Goal: Use online tool/utility

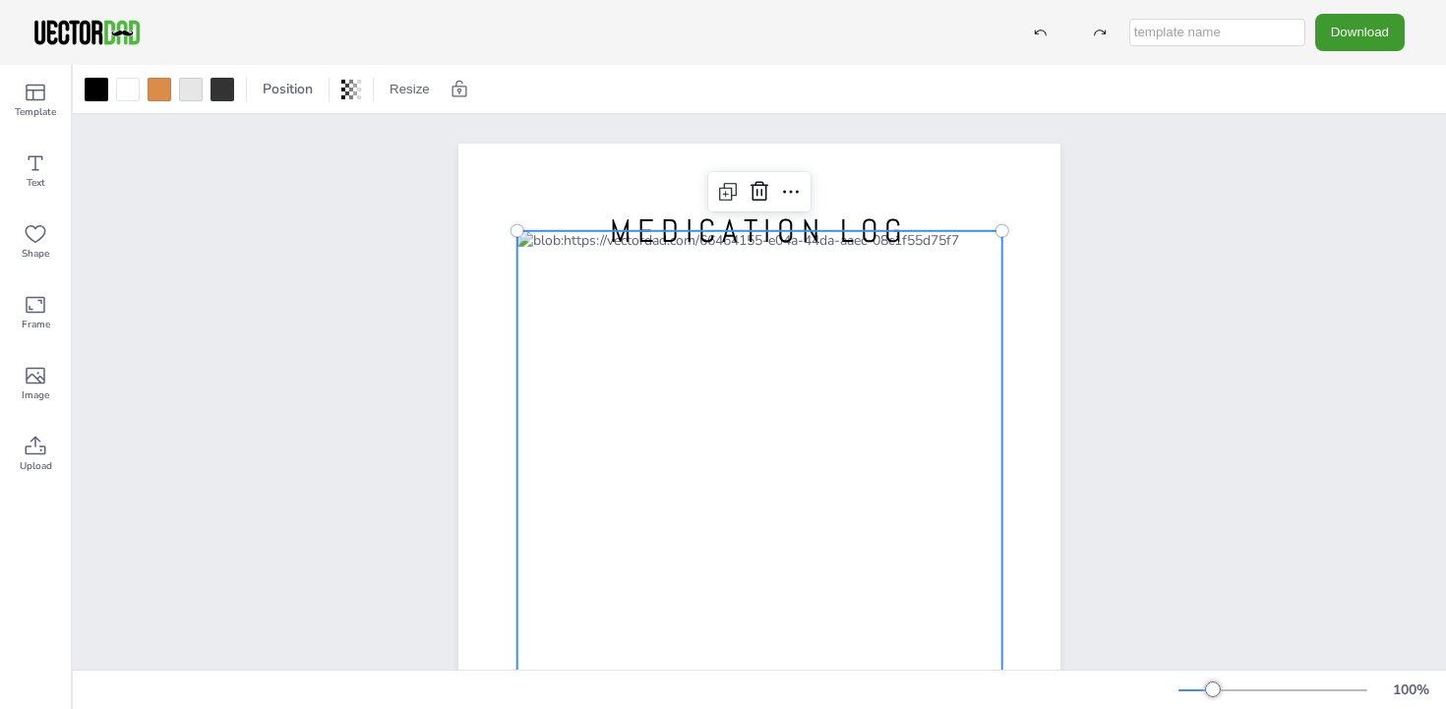
click at [725, 331] on div at bounding box center [760, 547] width 485 height 633
click at [632, 347] on div at bounding box center [760, 547] width 485 height 633
click at [35, 109] on span "Template" at bounding box center [35, 112] width 41 height 16
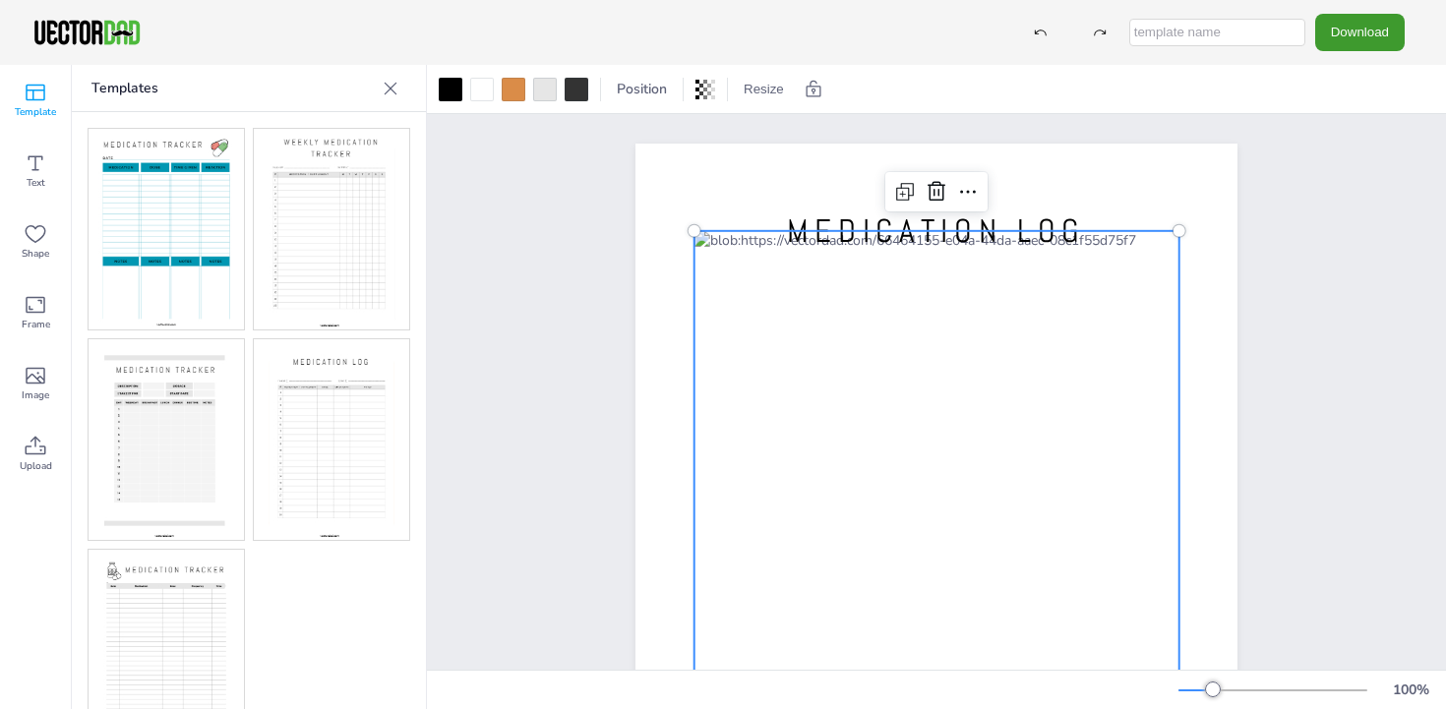
click at [190, 211] on img at bounding box center [166, 229] width 155 height 201
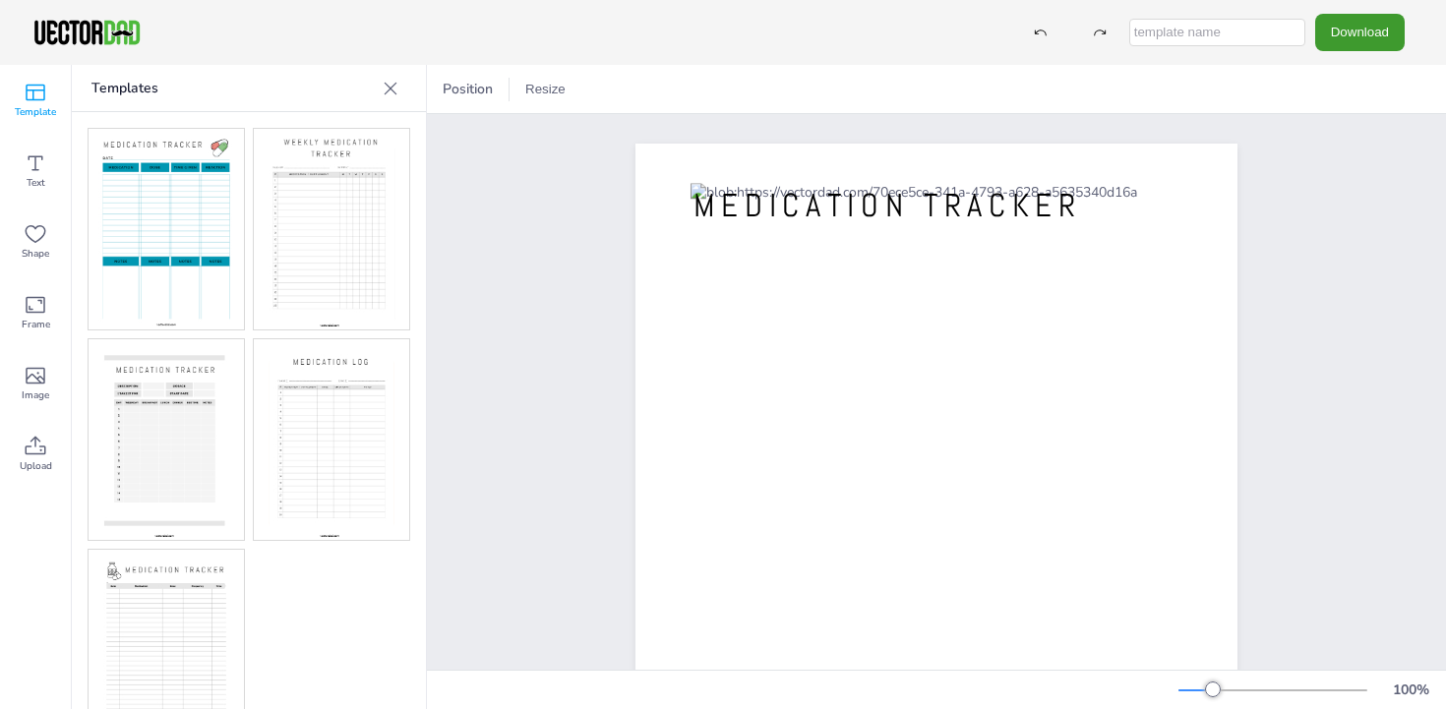
click at [189, 406] on img at bounding box center [166, 439] width 155 height 201
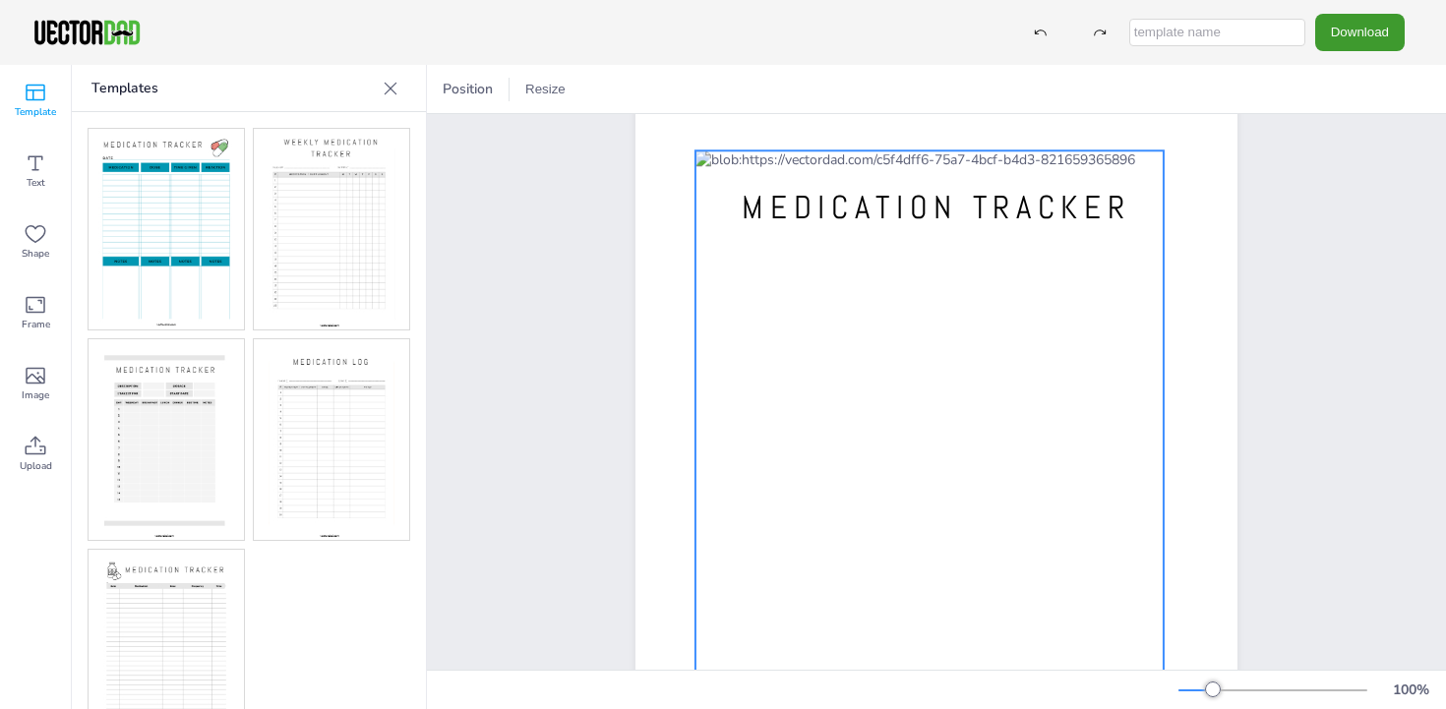
scroll to position [50, 0]
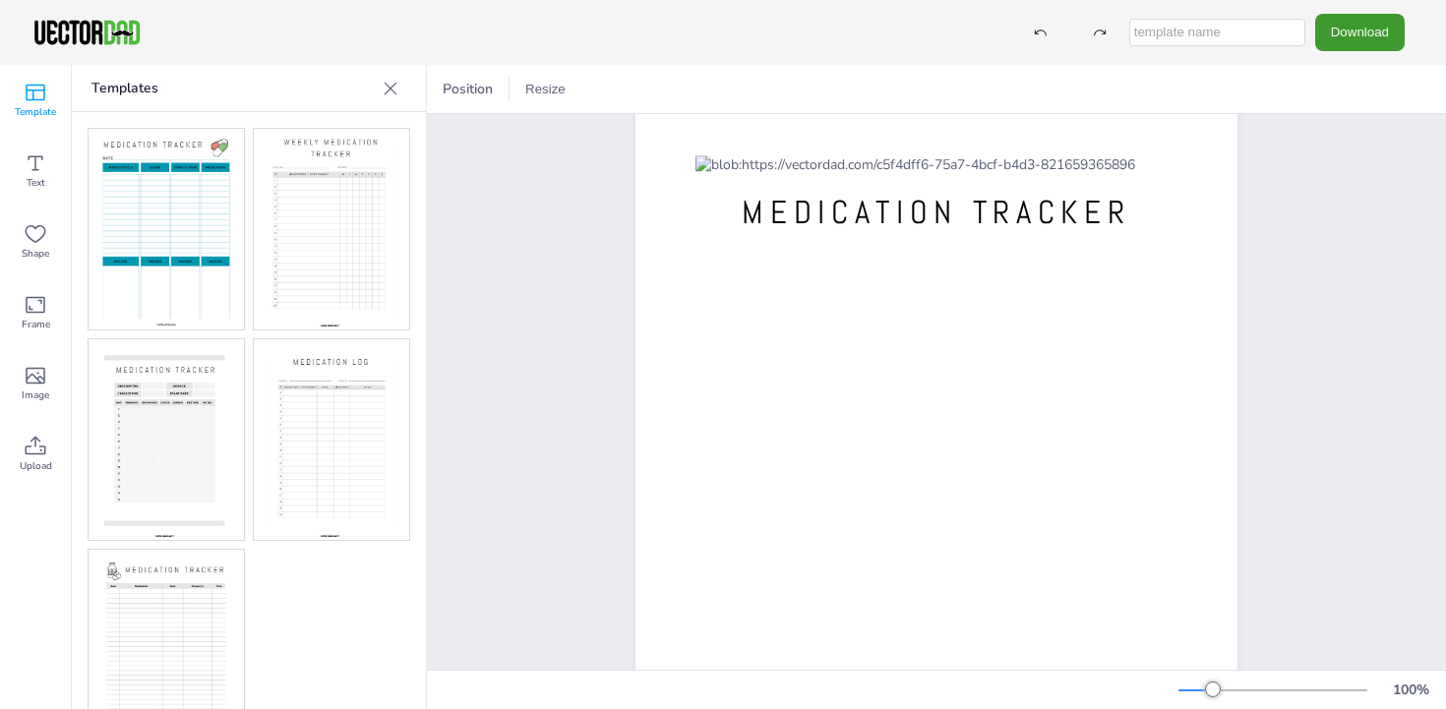
click at [370, 427] on img at bounding box center [331, 439] width 155 height 201
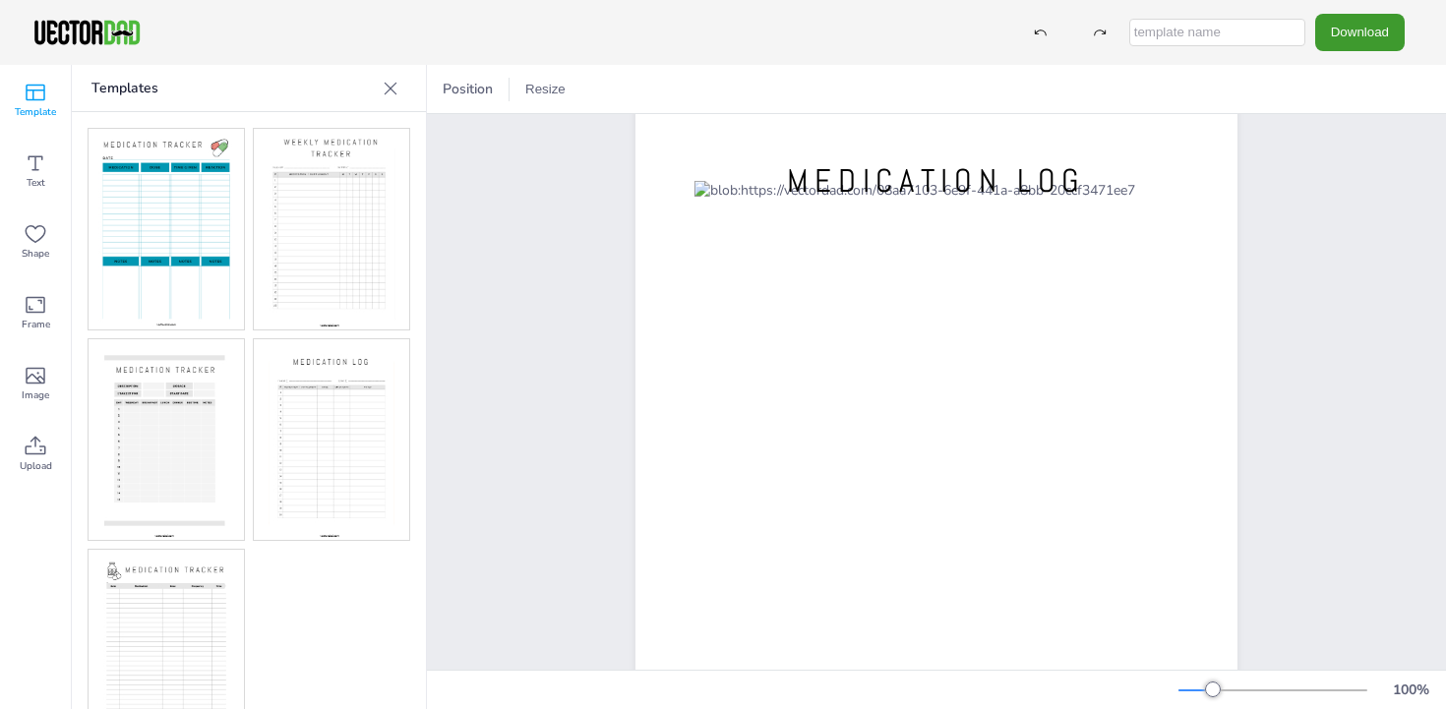
click at [177, 559] on img at bounding box center [166, 650] width 155 height 201
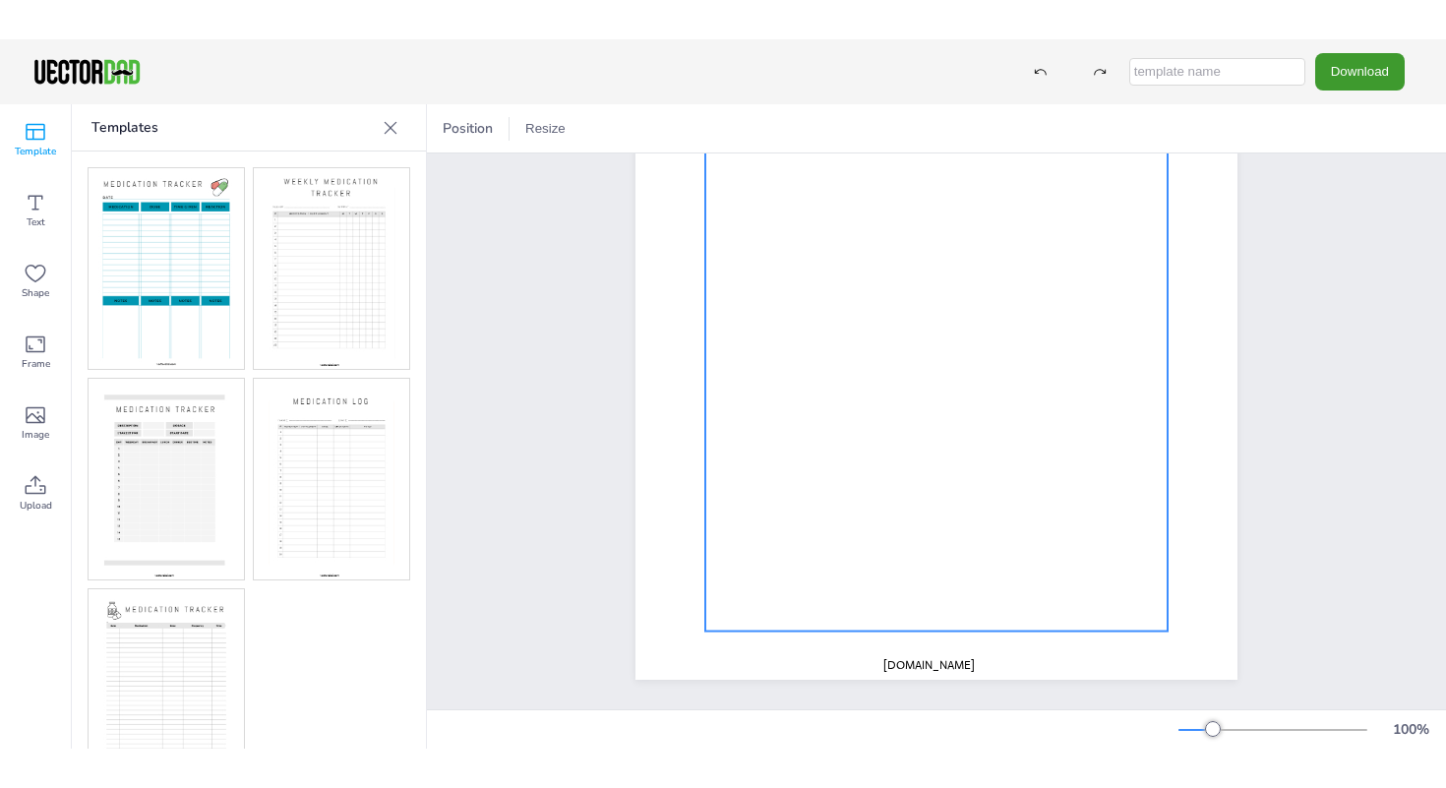
scroll to position [0, 0]
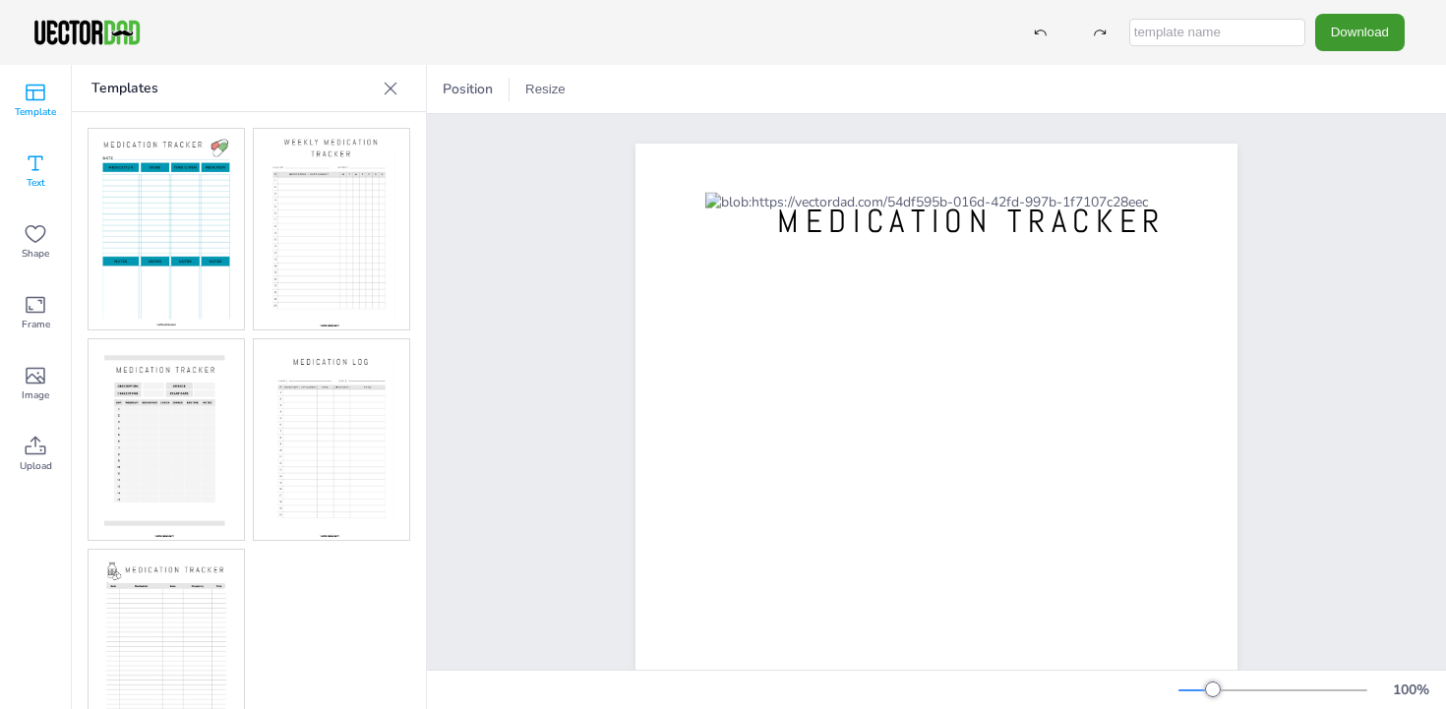
click at [36, 159] on icon at bounding box center [36, 164] width 24 height 24
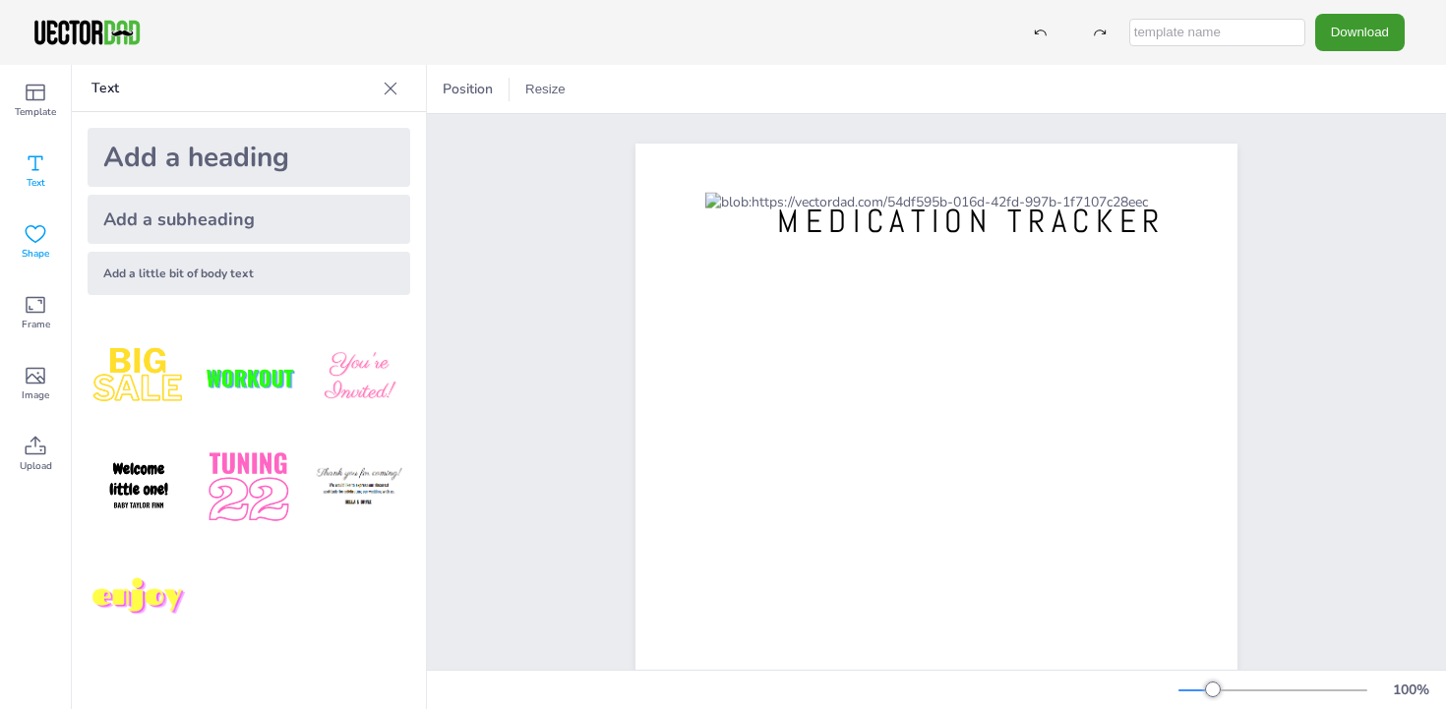
click at [34, 240] on icon at bounding box center [36, 234] width 24 height 24
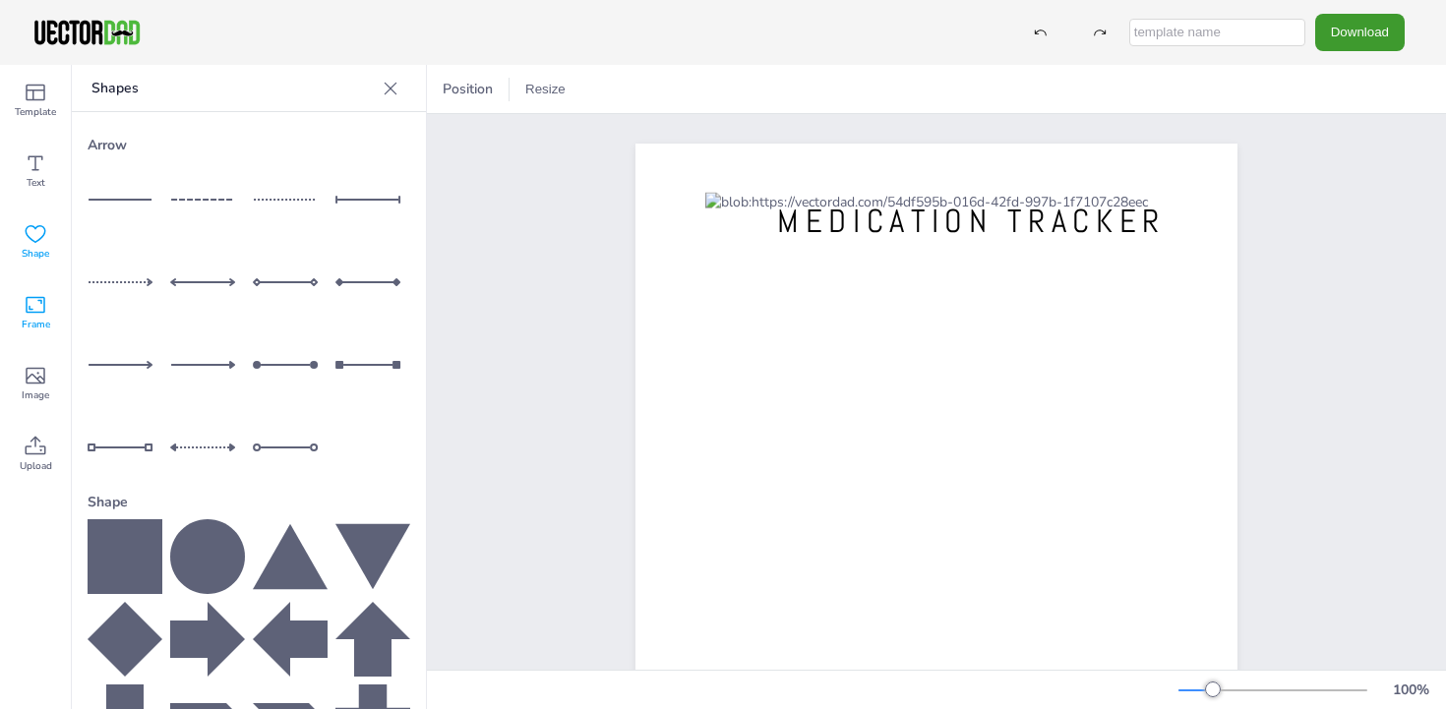
click at [36, 295] on icon at bounding box center [36, 305] width 24 height 24
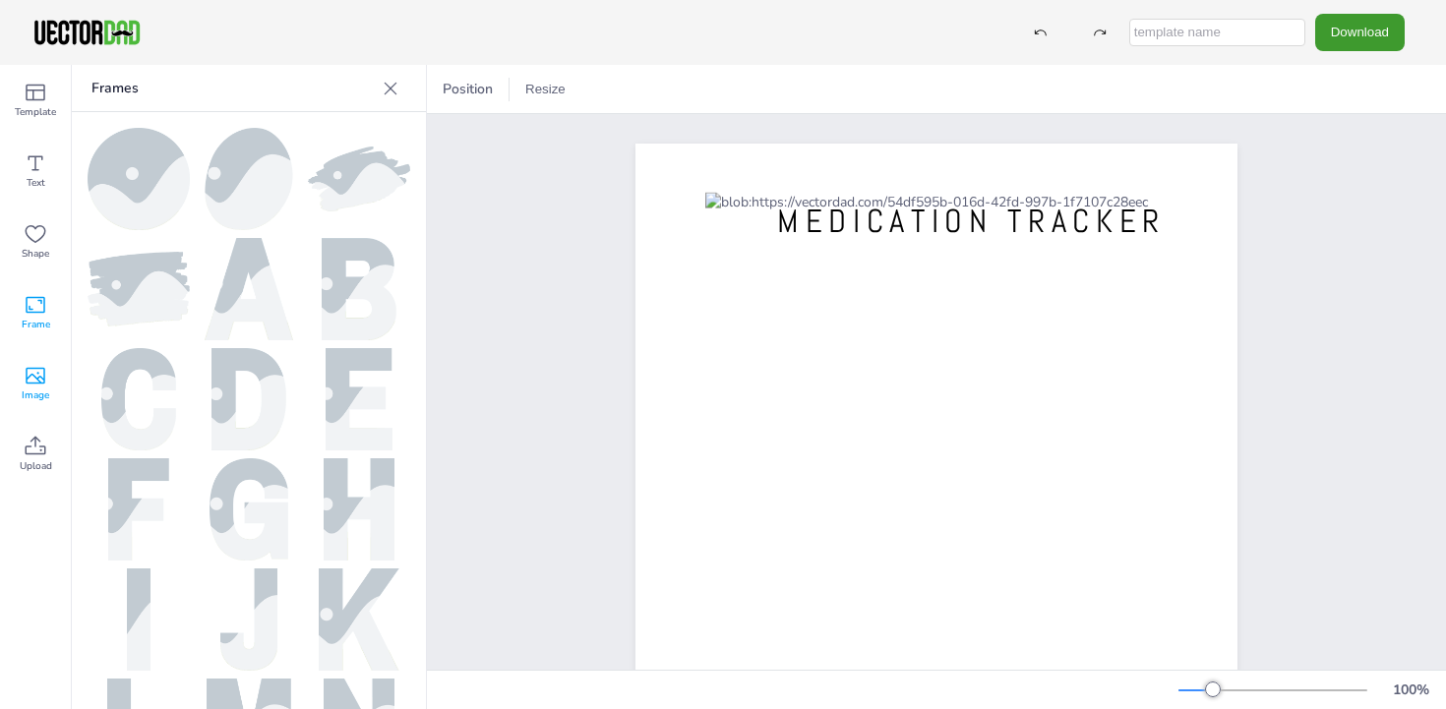
click at [38, 373] on icon at bounding box center [36, 376] width 20 height 17
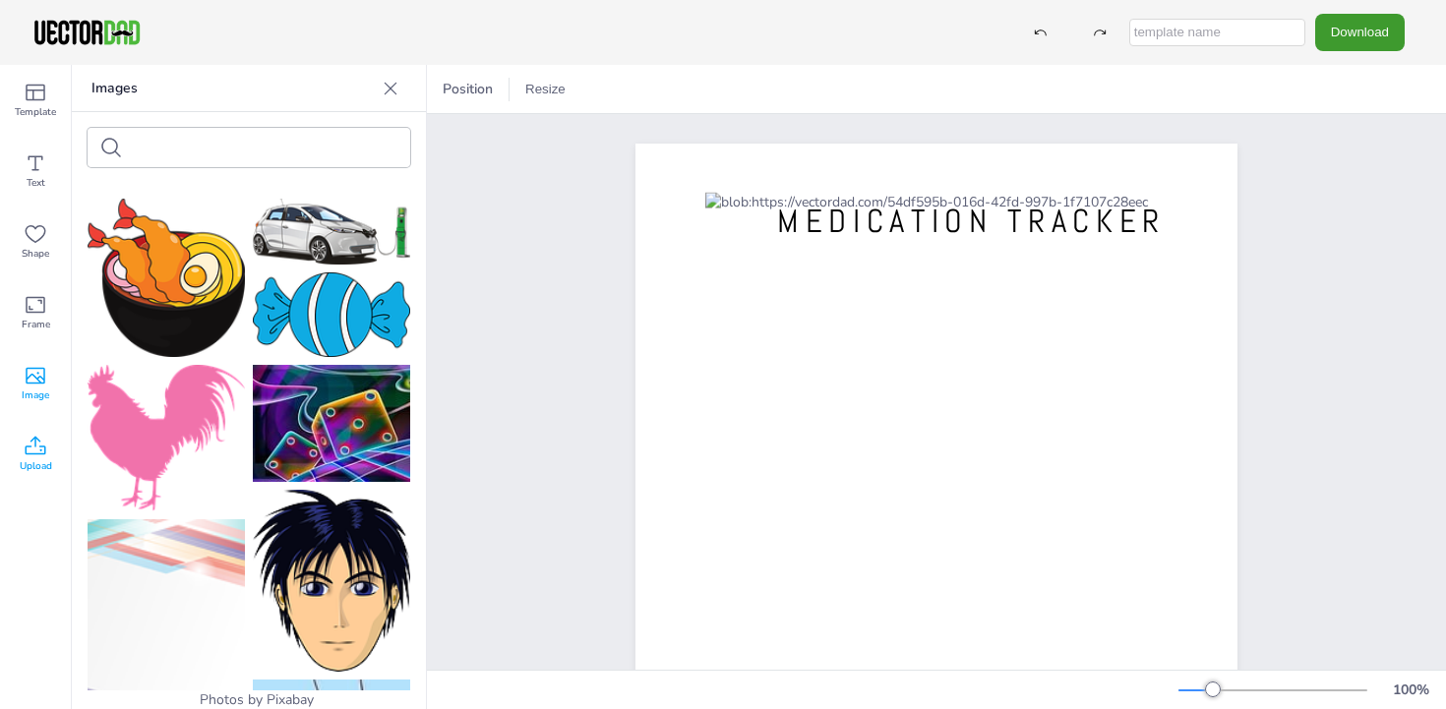
click at [36, 456] on icon at bounding box center [36, 447] width 24 height 24
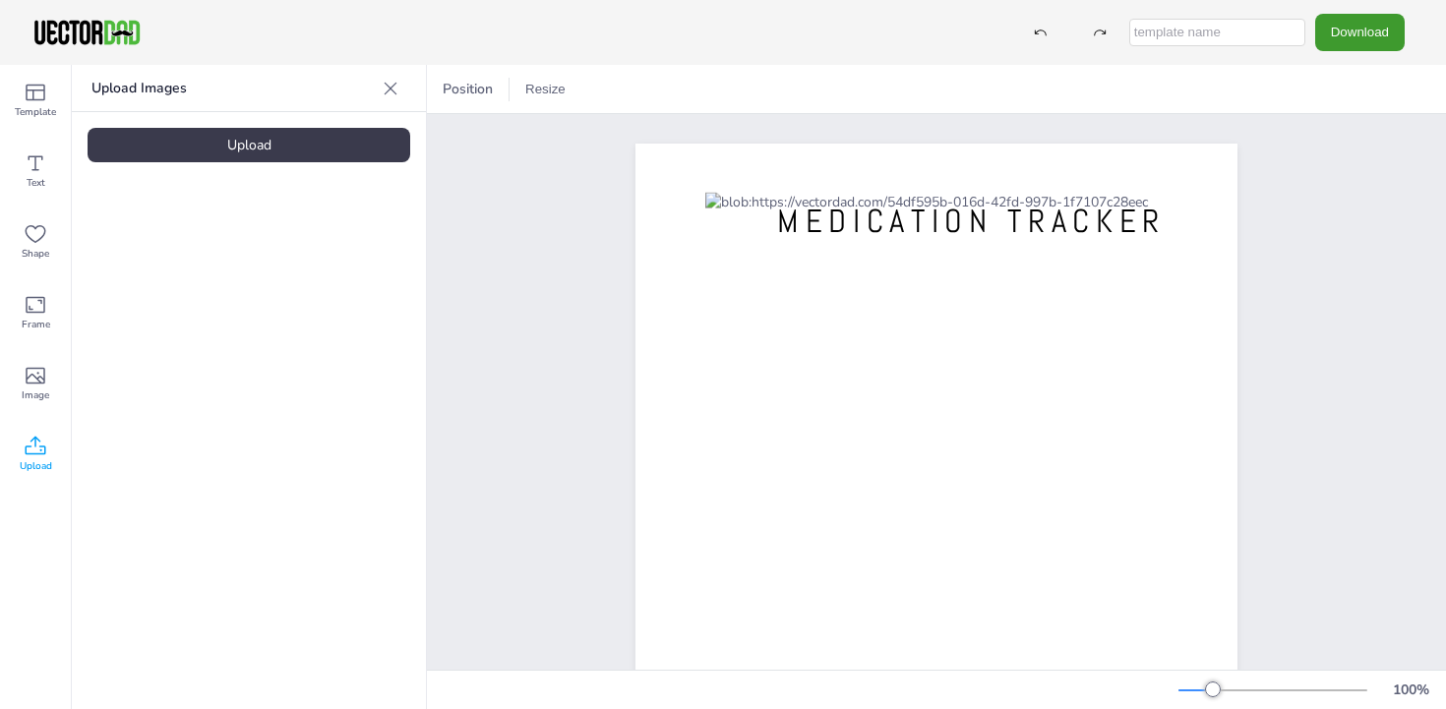
click at [385, 91] on icon at bounding box center [391, 89] width 20 height 20
